Goal: Task Accomplishment & Management: Manage account settings

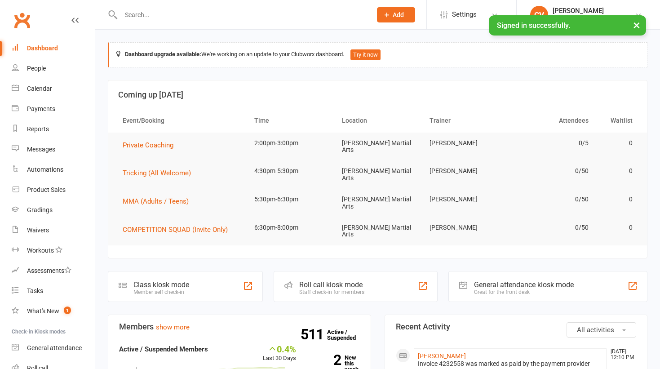
click at [152, 19] on input "text" at bounding box center [241, 15] width 247 height 13
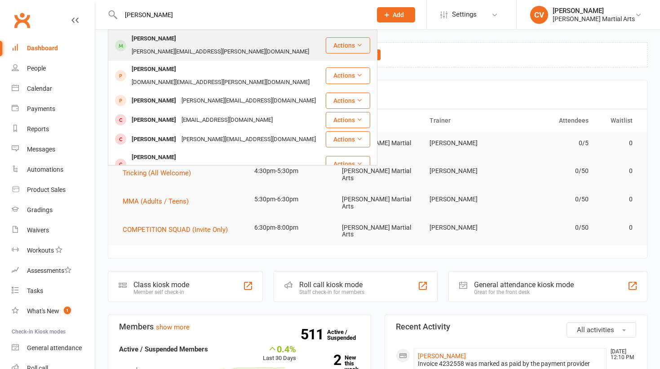
type input "[PERSON_NAME]"
click at [175, 45] on div "[PERSON_NAME][EMAIL_ADDRESS][PERSON_NAME][DOMAIN_NAME]" at bounding box center [220, 51] width 183 height 13
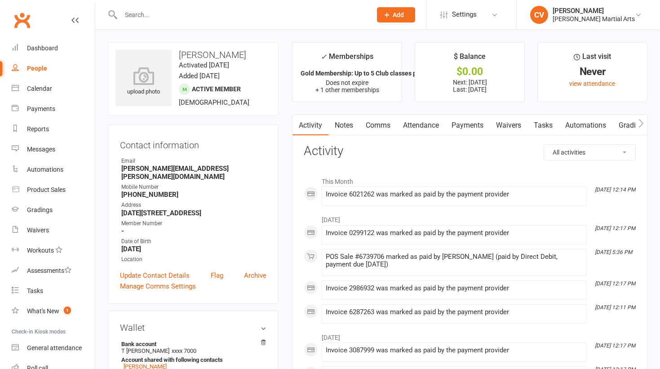
click at [469, 125] on link "Payments" at bounding box center [467, 125] width 44 height 21
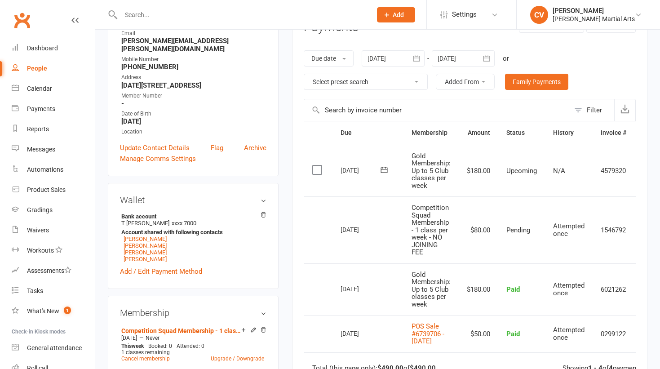
scroll to position [119, 0]
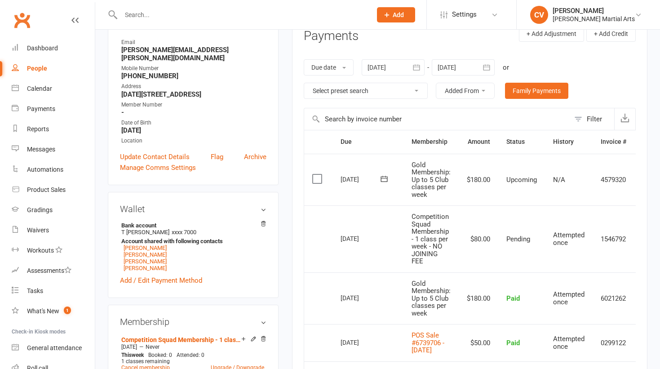
click at [470, 72] on div at bounding box center [463, 67] width 63 height 16
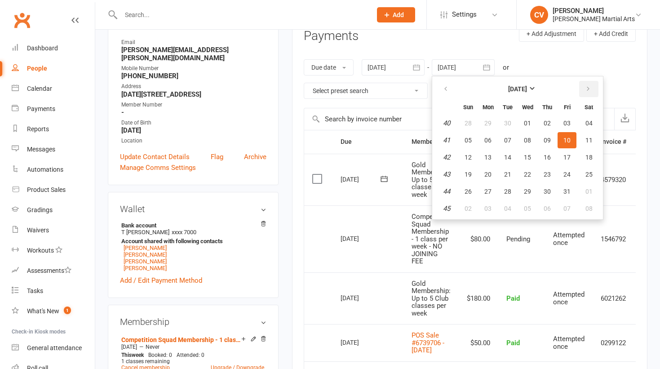
click at [590, 92] on icon "button" at bounding box center [588, 88] width 6 height 7
click at [549, 135] on button "11" at bounding box center [547, 140] width 19 height 16
type input "[DATE]"
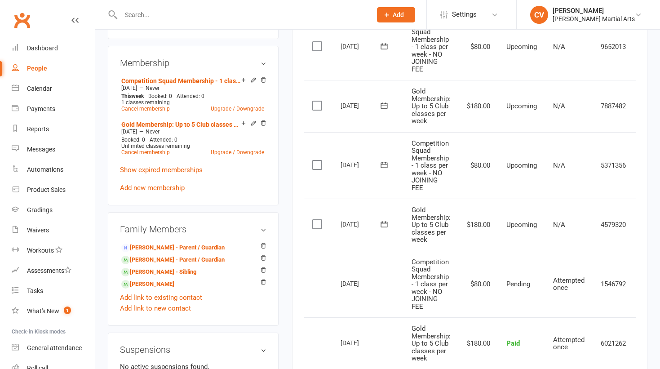
scroll to position [0, 28]
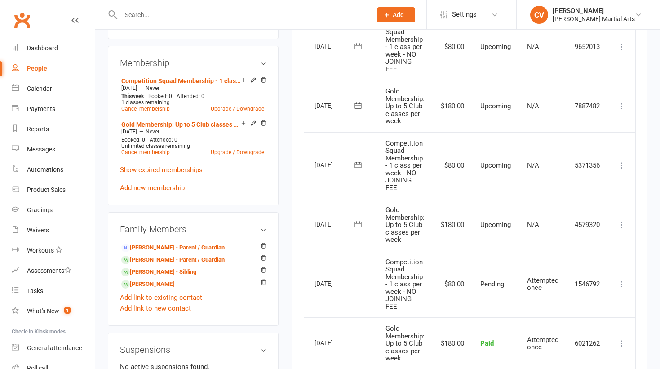
click at [621, 224] on icon at bounding box center [621, 224] width 9 height 9
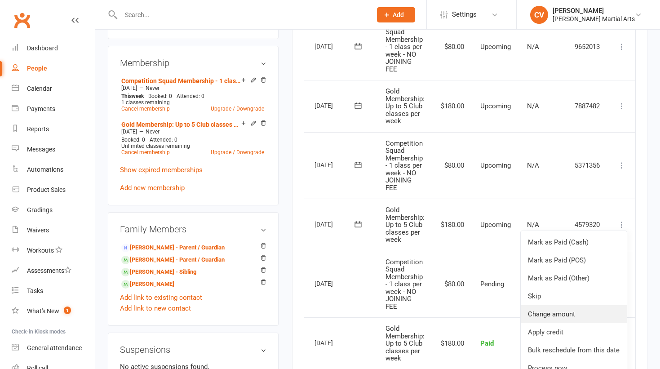
click at [571, 317] on link "Change amount" at bounding box center [573, 314] width 106 height 18
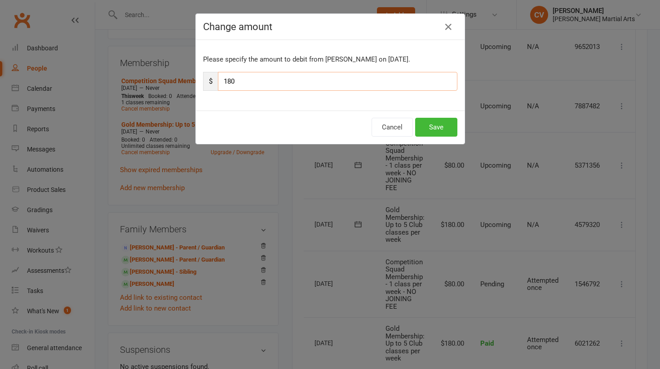
click at [275, 84] on input "180" at bounding box center [337, 81] width 239 height 19
type input "1"
type input "45"
click at [440, 119] on button "Save" at bounding box center [436, 127] width 42 height 19
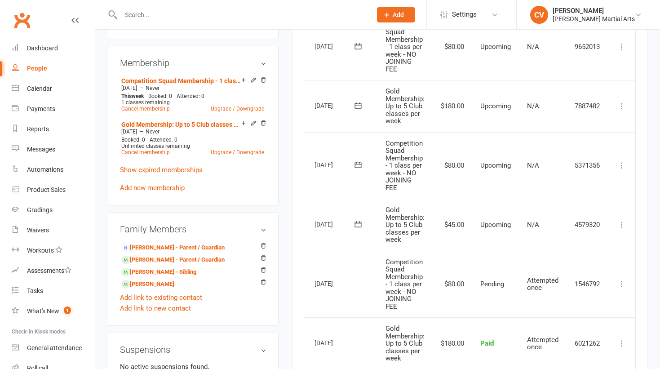
click at [625, 167] on icon at bounding box center [621, 165] width 9 height 9
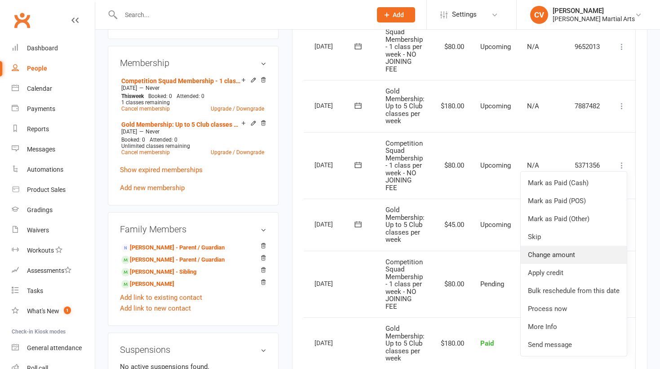
click at [571, 257] on link "Change amount" at bounding box center [573, 255] width 106 height 18
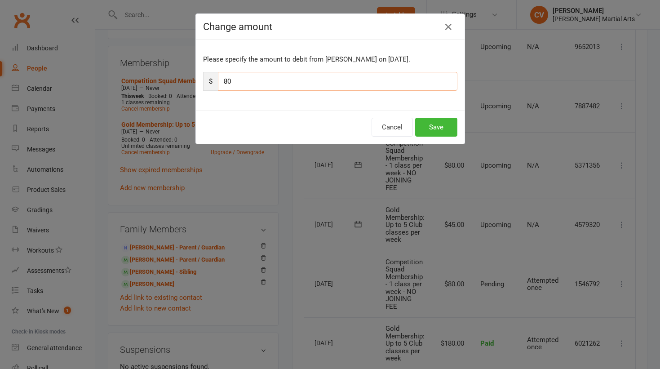
click at [238, 84] on input "80" at bounding box center [337, 81] width 239 height 19
type input "8"
type input "20"
click at [441, 125] on button "Save" at bounding box center [436, 127] width 42 height 19
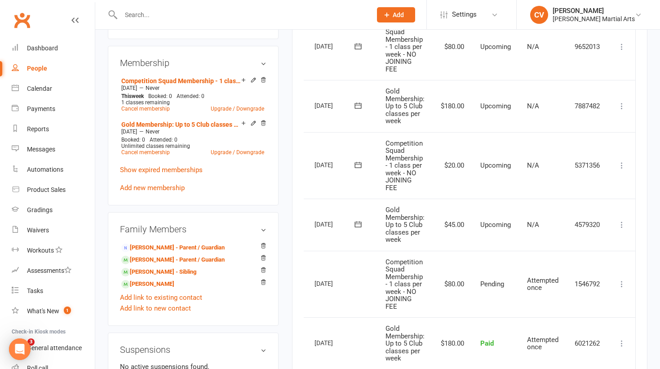
scroll to position [0, 0]
click at [188, 18] on input "text" at bounding box center [241, 15] width 247 height 13
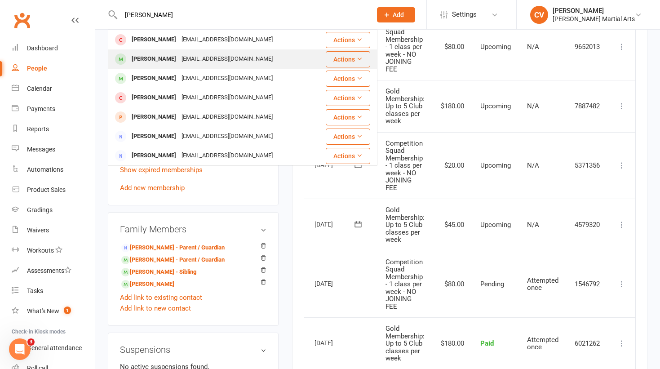
type input "[PERSON_NAME]"
click at [192, 62] on div "[EMAIL_ADDRESS][DOMAIN_NAME]" at bounding box center [227, 59] width 97 height 13
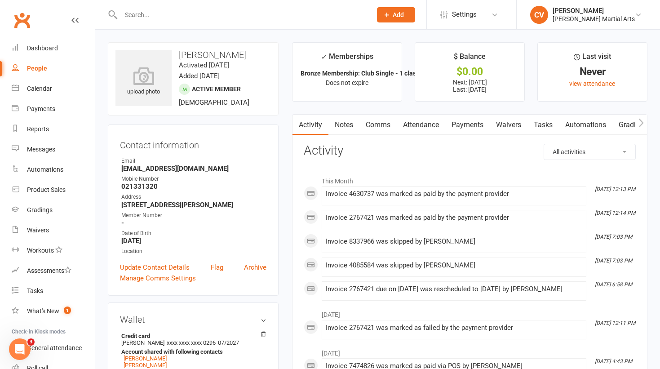
click at [456, 125] on link "Payments" at bounding box center [467, 125] width 44 height 21
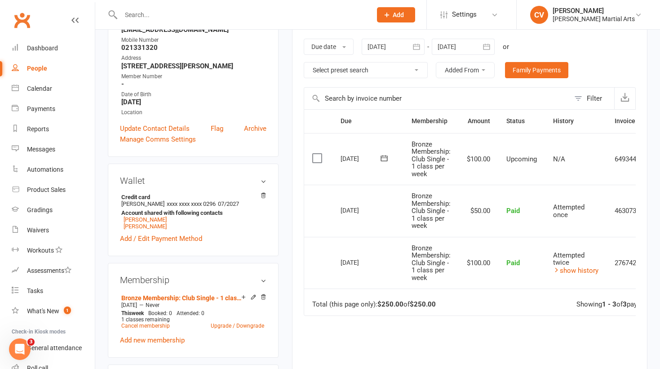
scroll to position [142, 0]
